Goal: Information Seeking & Learning: Learn about a topic

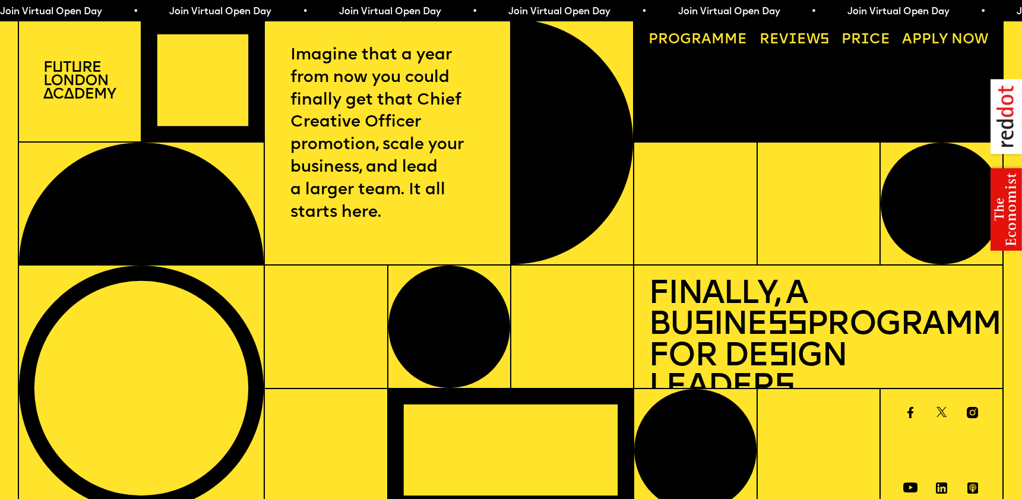
click at [98, 81] on img at bounding box center [80, 79] width 74 height 37
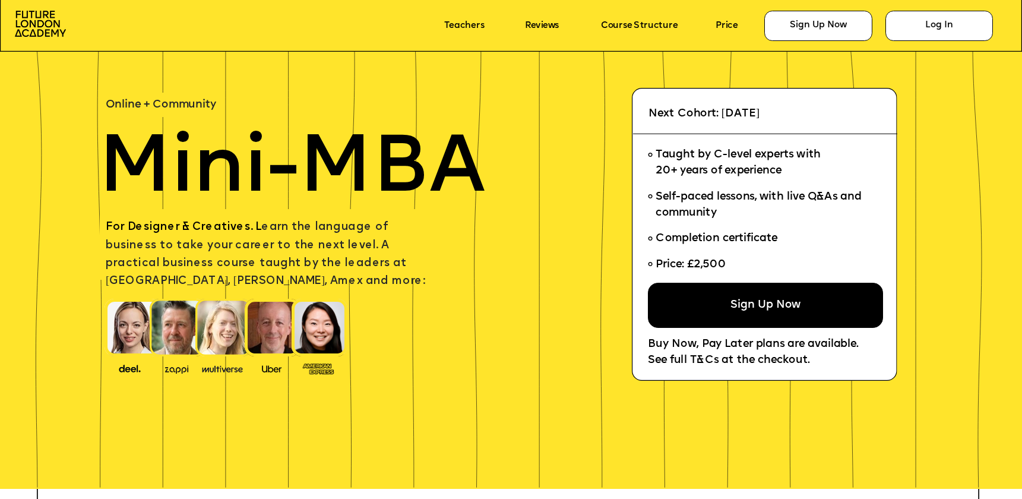
scroll to position [86, 0]
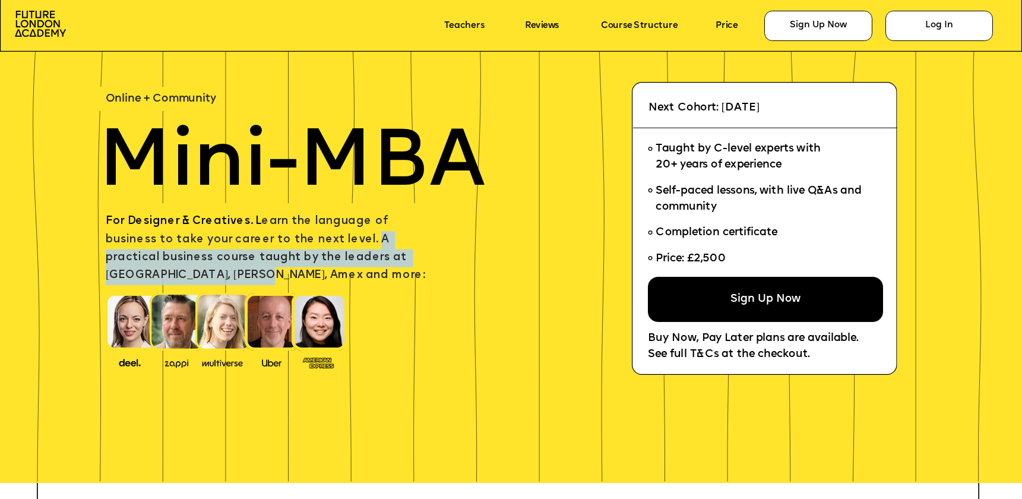
drag, startPoint x: 290, startPoint y: 236, endPoint x: 424, endPoint y: 251, distance: 133.9
click at [424, 251] on p "For Designer & Creatives. L earn the language of business to take your career t…" at bounding box center [272, 249] width 332 height 72
copy span "A practical business course taught by the leaders at Uber, Deel, Amex and more"
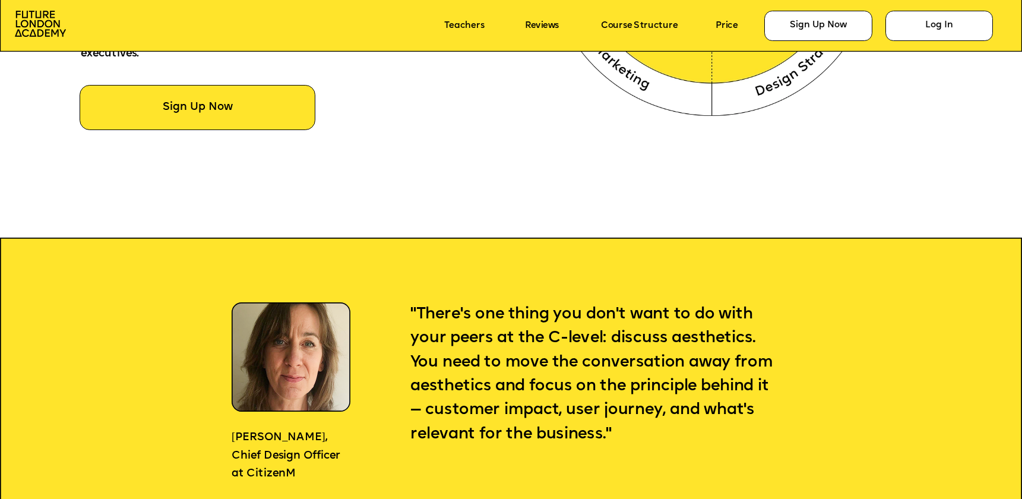
scroll to position [993, 0]
